Goal: Information Seeking & Learning: Learn about a topic

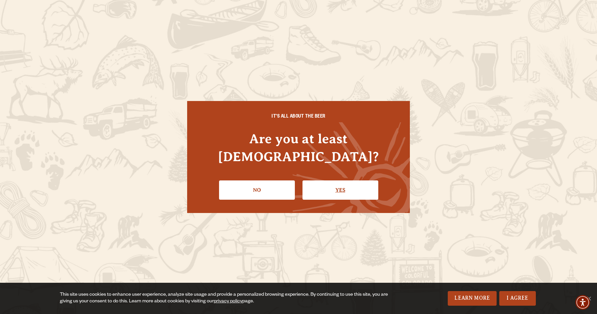
click at [304, 181] on link "Yes" at bounding box center [340, 189] width 76 height 19
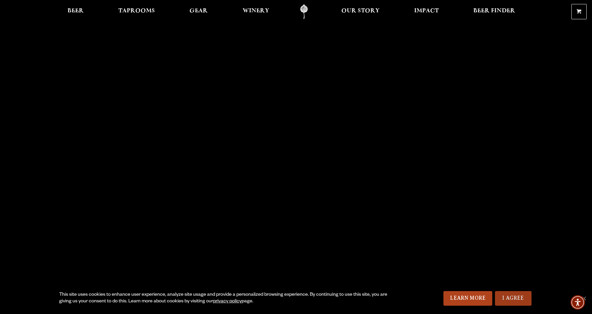
click at [503, 299] on link "I Agree" at bounding box center [513, 298] width 37 height 15
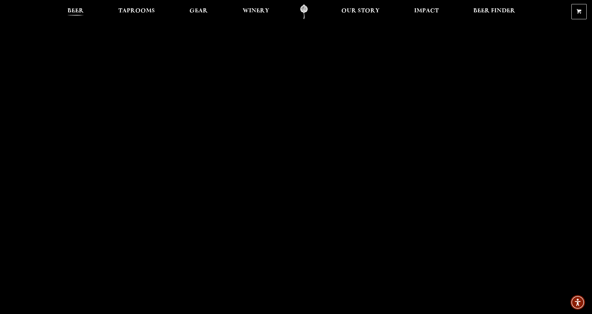
click at [70, 12] on span "Beer" at bounding box center [75, 10] width 16 height 5
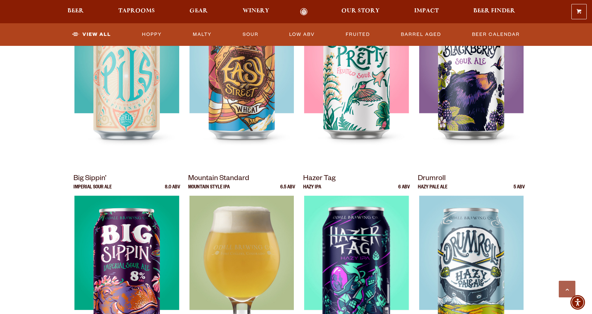
scroll to position [653, 0]
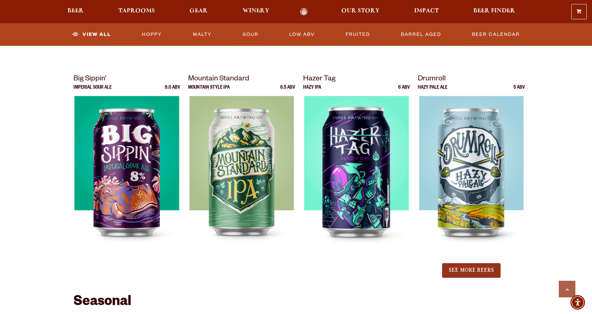
click at [452, 270] on button "See More Beers" at bounding box center [471, 270] width 58 height 15
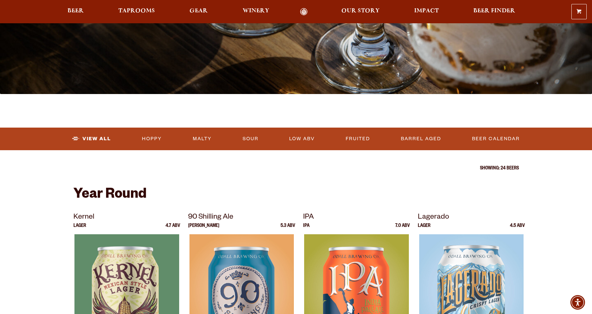
scroll to position [89, 0]
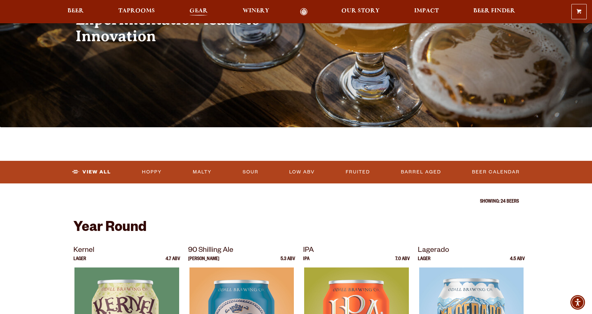
click at [203, 14] on span "Gear" at bounding box center [198, 10] width 18 height 5
